Goal: Transaction & Acquisition: Obtain resource

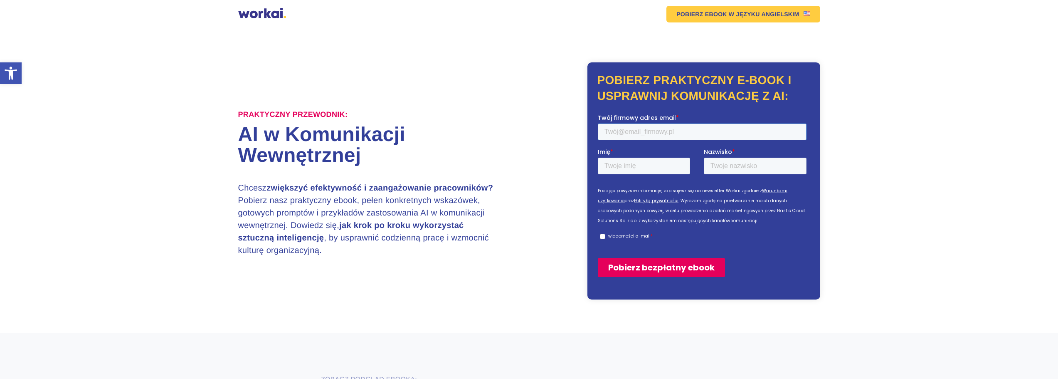
click at [655, 129] on input "Twój firmowy adres email *" at bounding box center [701, 131] width 209 height 17
type input "arturd65.ad@gmail.com"
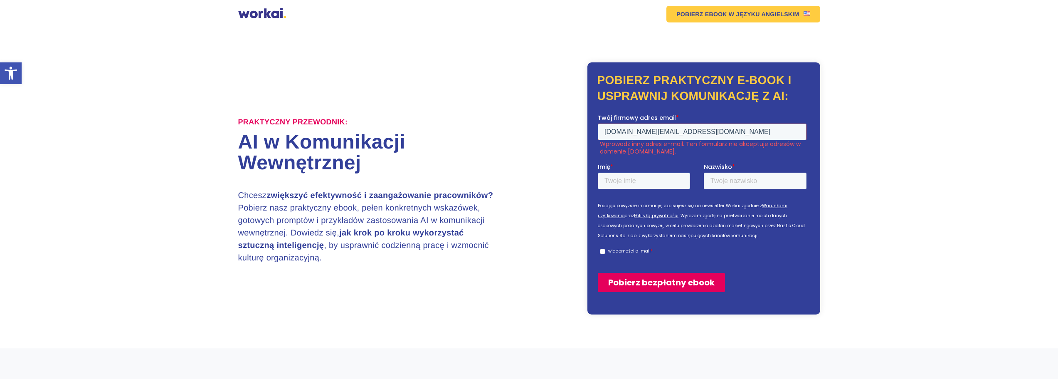
click at [641, 163] on div "Imię *" at bounding box center [650, 175] width 106 height 27
type input "Artur"
click at [725, 182] on input "Nazwisko *" at bounding box center [754, 180] width 103 height 17
type input "Dulat"
click at [602, 249] on input "wiadomości e-mail *" at bounding box center [601, 250] width 5 height 5
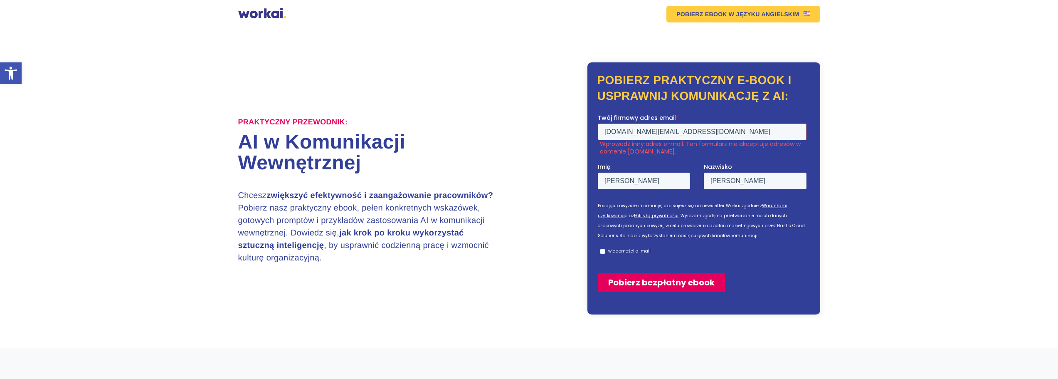
checkbox input "true"
click at [806, 15] on img at bounding box center [806, 13] width 7 height 5
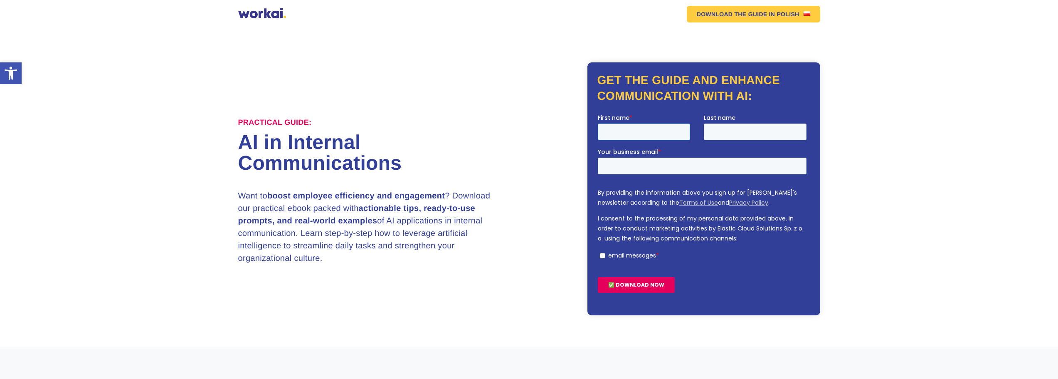
click at [614, 133] on input "First name *" at bounding box center [643, 131] width 92 height 17
type input "Artur"
click at [726, 129] on input "Last name" at bounding box center [754, 131] width 103 height 17
type input "Dulat"
click at [634, 167] on input "Your business email *" at bounding box center [701, 165] width 209 height 17
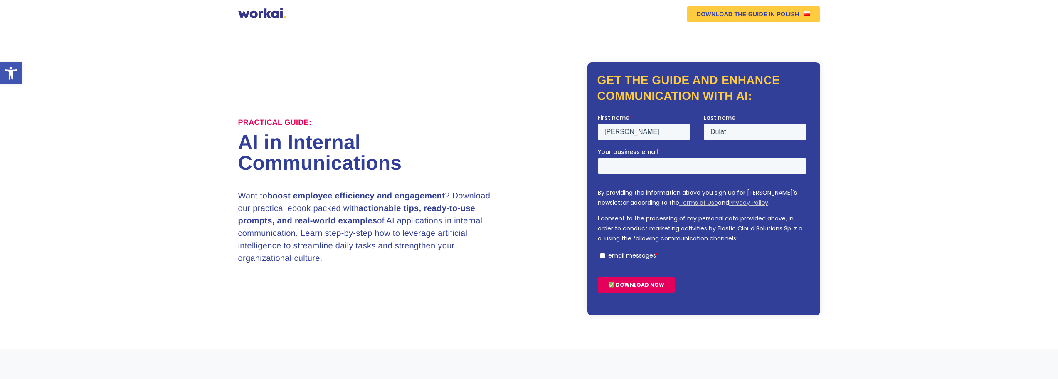
type input "arturd65.ad@gmail.com"
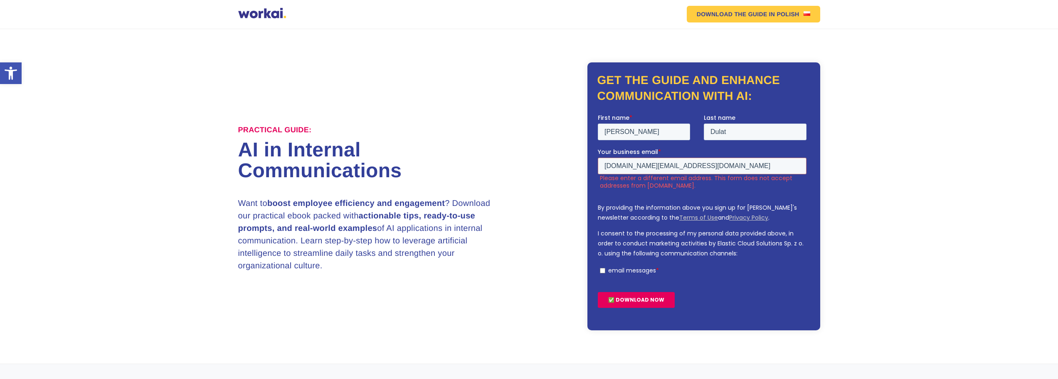
click at [602, 267] on input "email messages *" at bounding box center [601, 269] width 5 height 5
checkbox input "true"
click at [684, 165] on input "arturd65.ad@gmail.com" at bounding box center [701, 165] width 209 height 17
type input "ad@anneberg.com.pl"
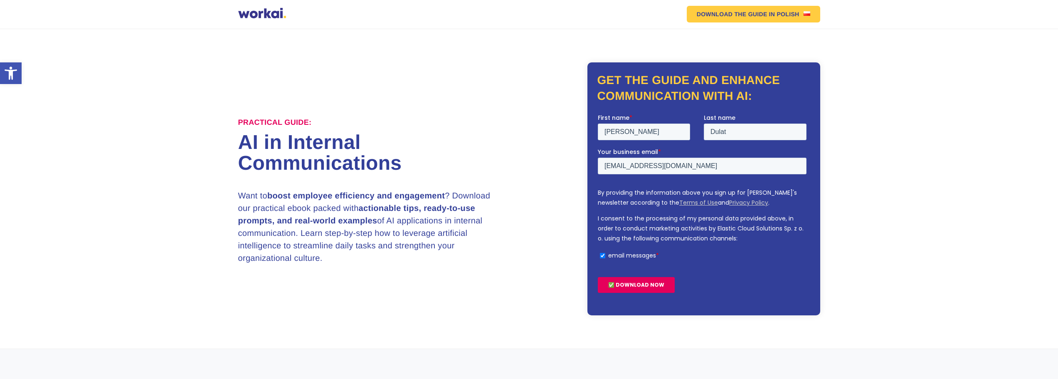
drag, startPoint x: 209, startPoint y: 76, endPoint x: 844, endPoint y: 184, distance: 644.8
click at [844, 184] on section "Practical Guide: AI in Internal Communications Want to boost employee efficienc…" at bounding box center [529, 189] width 1058 height 320
click at [639, 282] on input "✅ DOWNLOAD NOW" at bounding box center [635, 284] width 77 height 16
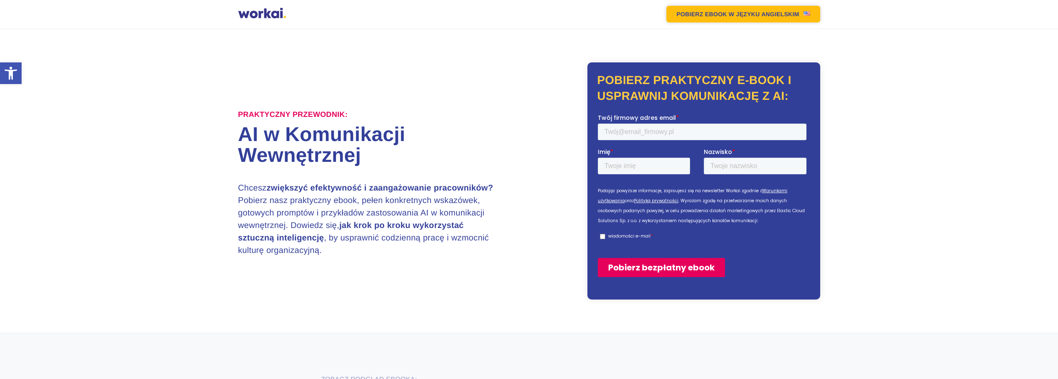
click at [778, 11] on link "POBIERZ EBOOK W JĘZYKU ANGIELSKIM" at bounding box center [742, 14] width 153 height 17
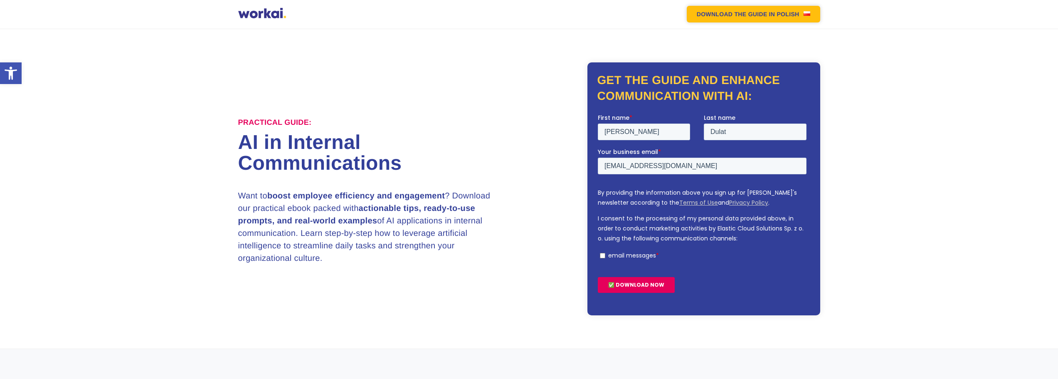
click at [757, 13] on em "DOWNLOAD THE GUIDE" at bounding box center [732, 14] width 71 height 6
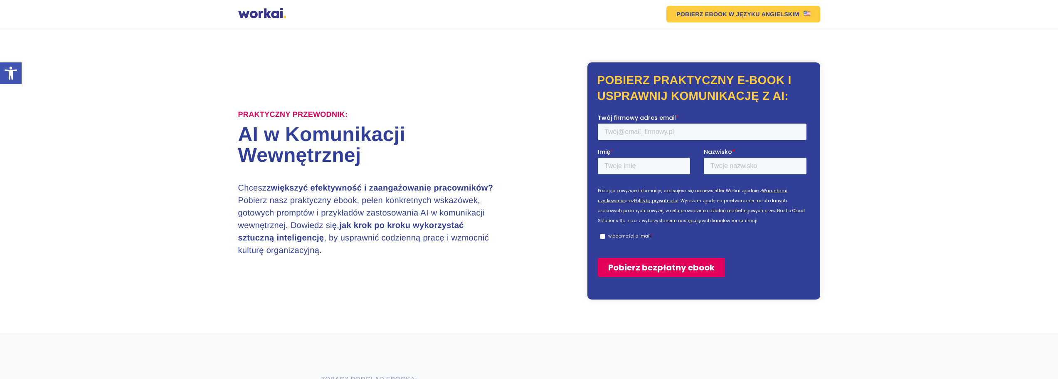
click at [757, 13] on link "POBIERZ EBOOK W JĘZYKU ANGIELSKIM" at bounding box center [742, 14] width 153 height 17
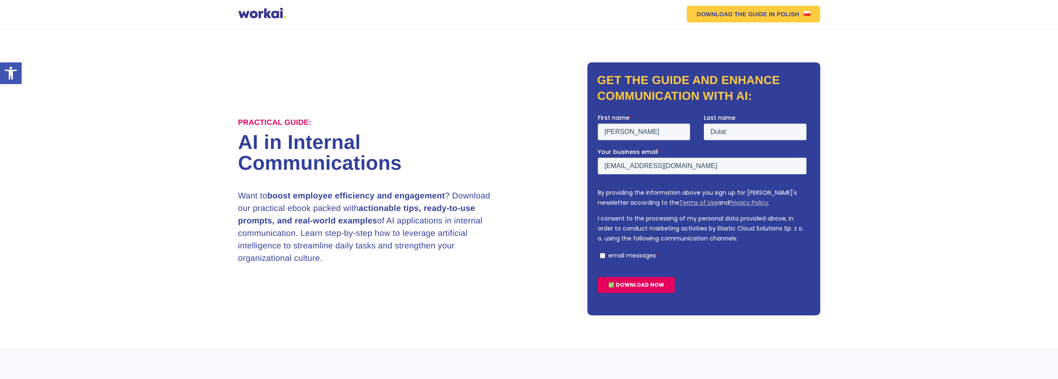
click at [602, 254] on input "email messages *" at bounding box center [601, 254] width 5 height 5
checkbox input "true"
click at [642, 283] on input "✅ DOWNLOAD NOW" at bounding box center [635, 284] width 77 height 16
